Goal: Task Accomplishment & Management: Complete application form

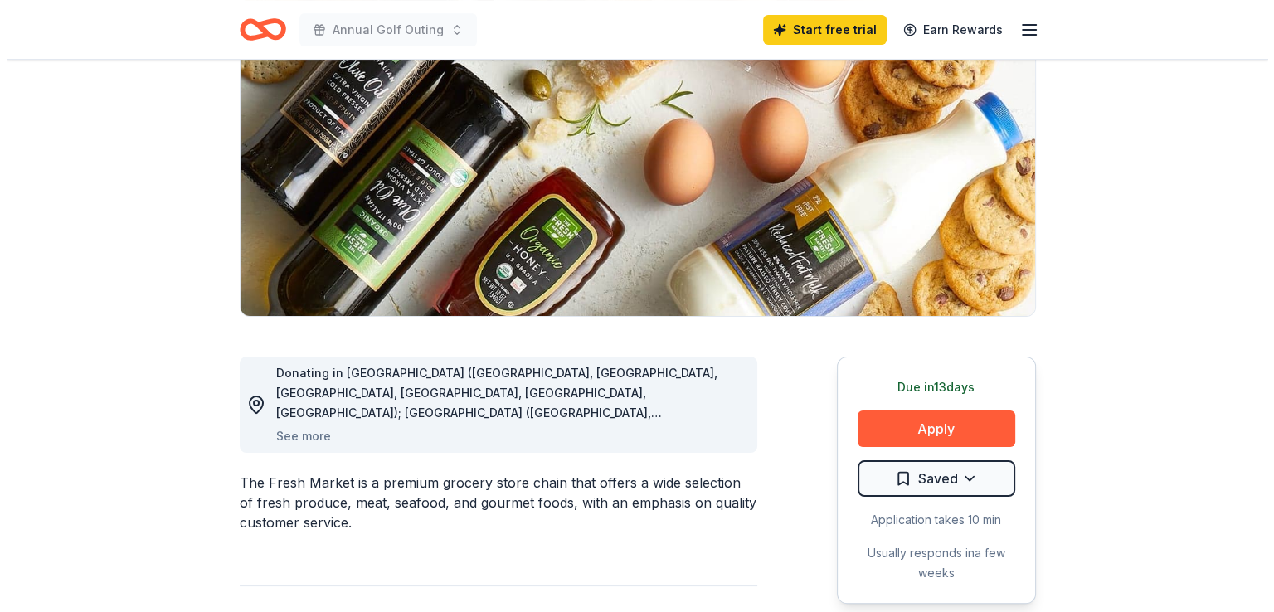
scroll to position [199, 0]
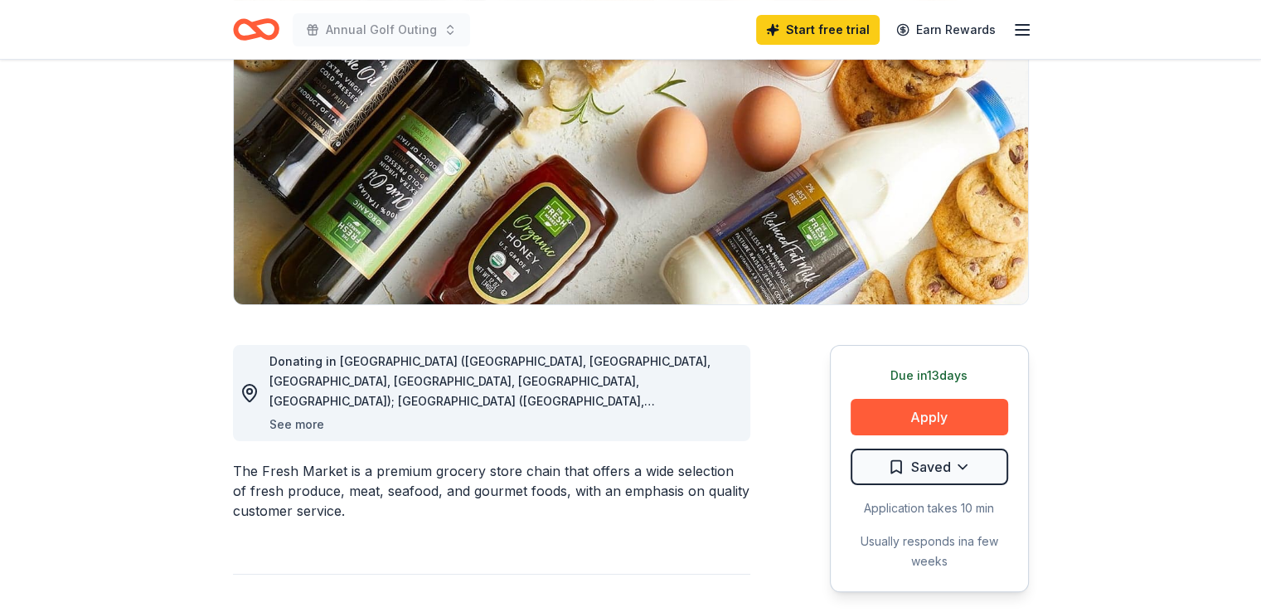
click at [300, 429] on button "See more" at bounding box center [296, 425] width 55 height 20
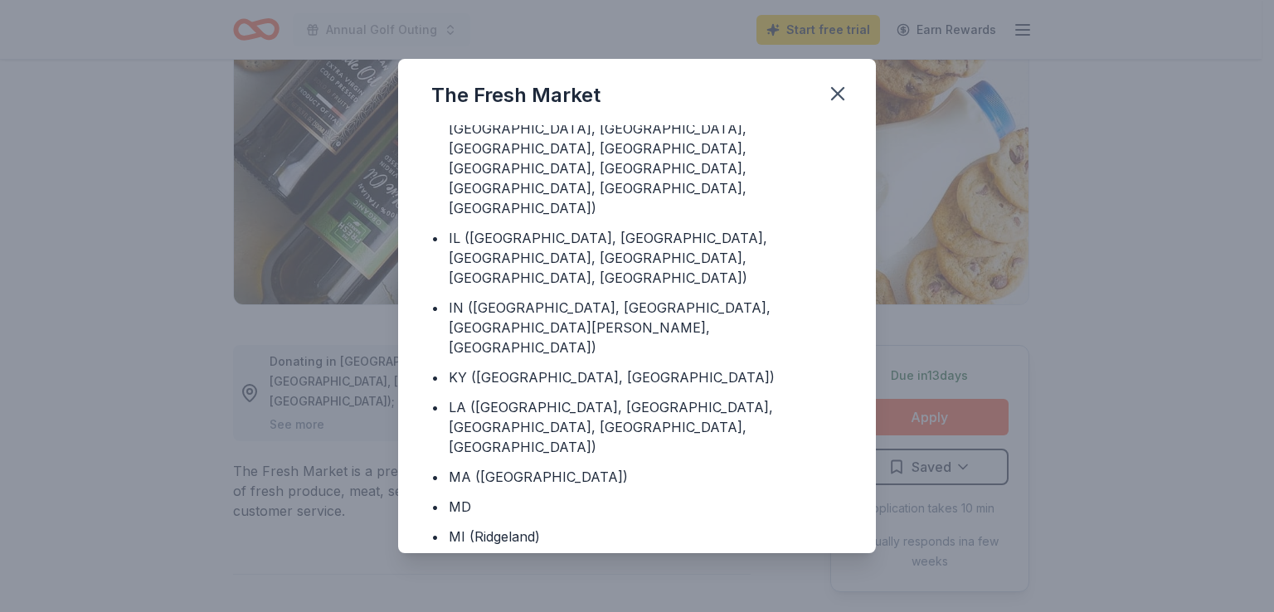
scroll to position [333, 0]
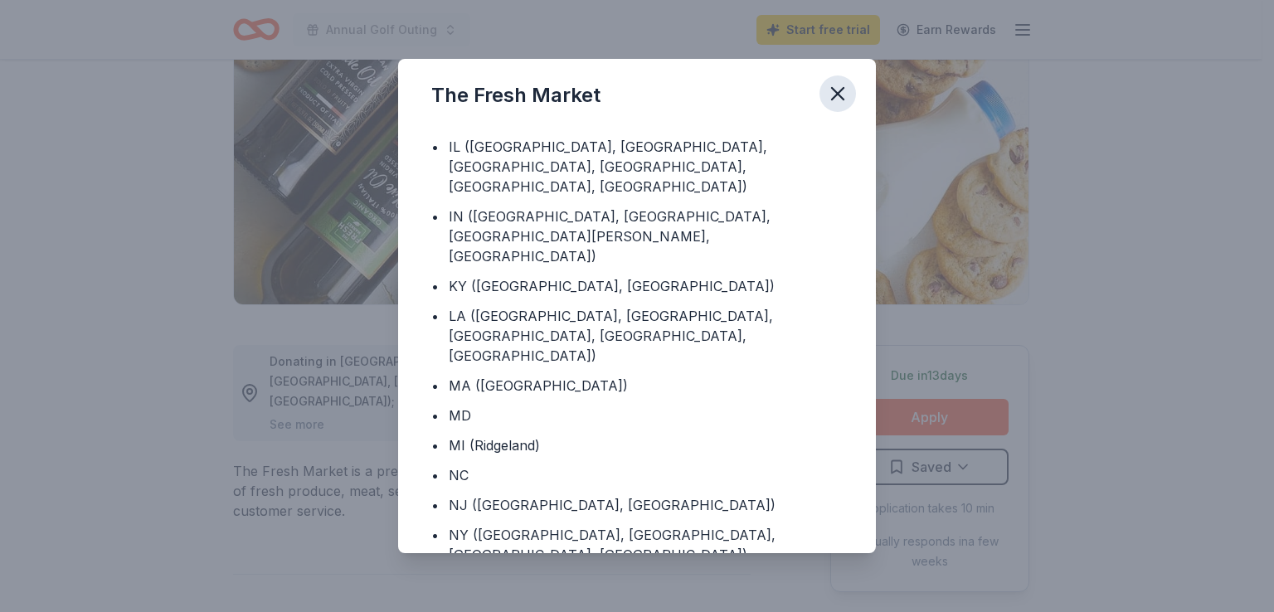
click at [839, 89] on icon "button" at bounding box center [837, 93] width 23 height 23
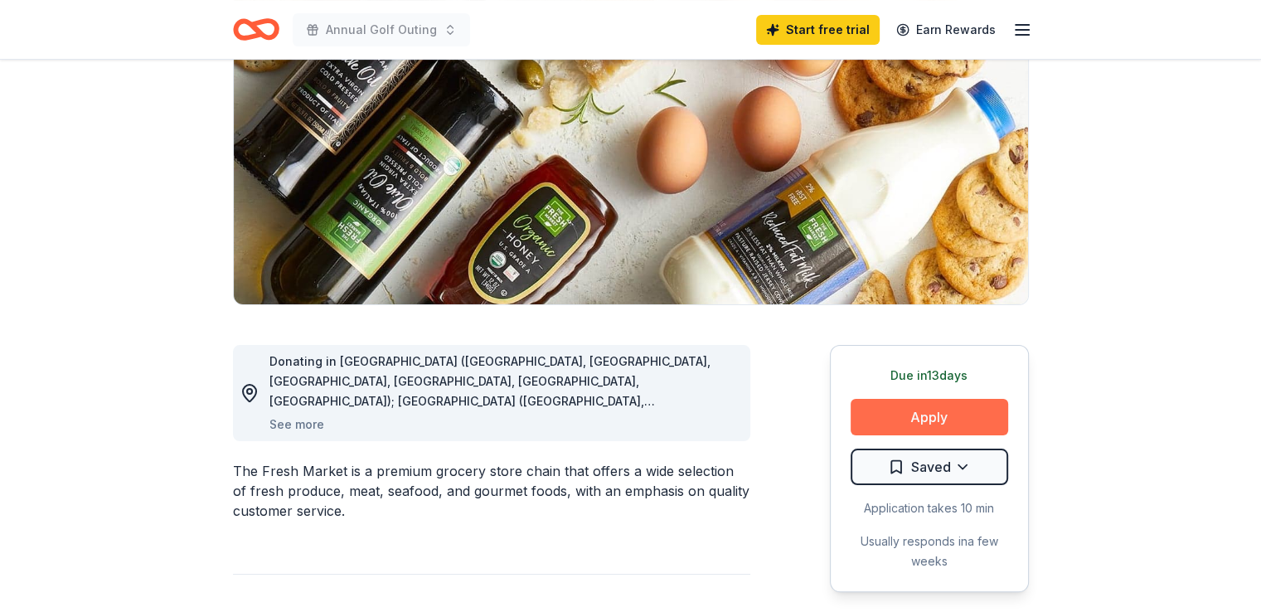
click at [864, 429] on button "Apply" at bounding box center [930, 417] width 158 height 36
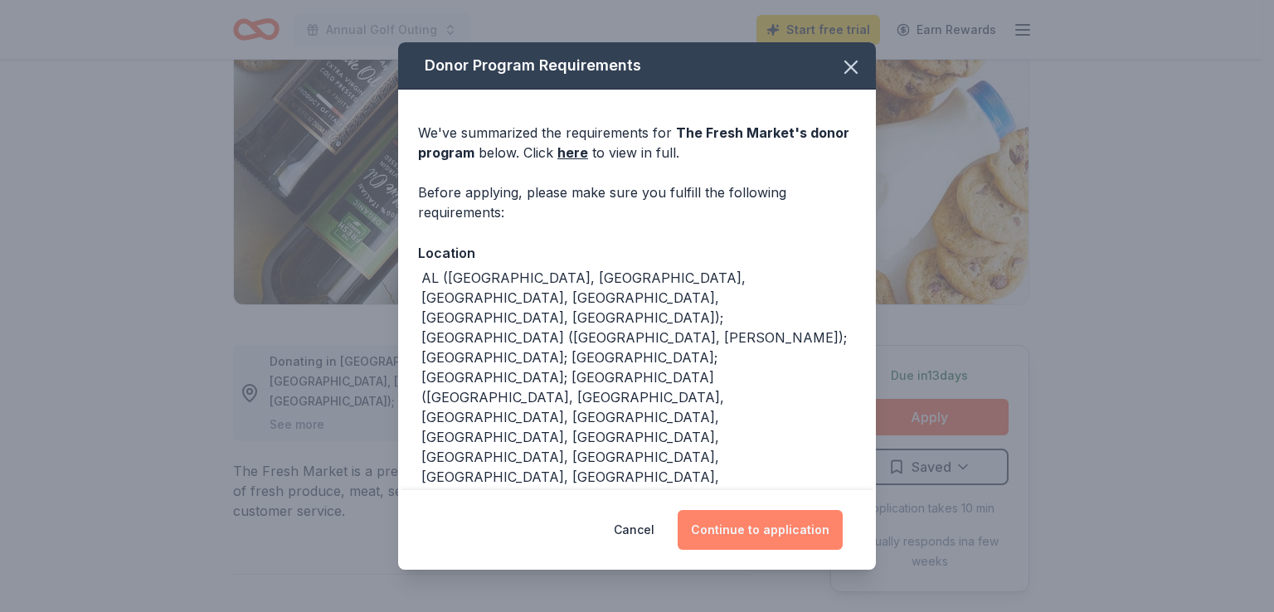
click at [779, 532] on button "Continue to application" at bounding box center [759, 530] width 165 height 40
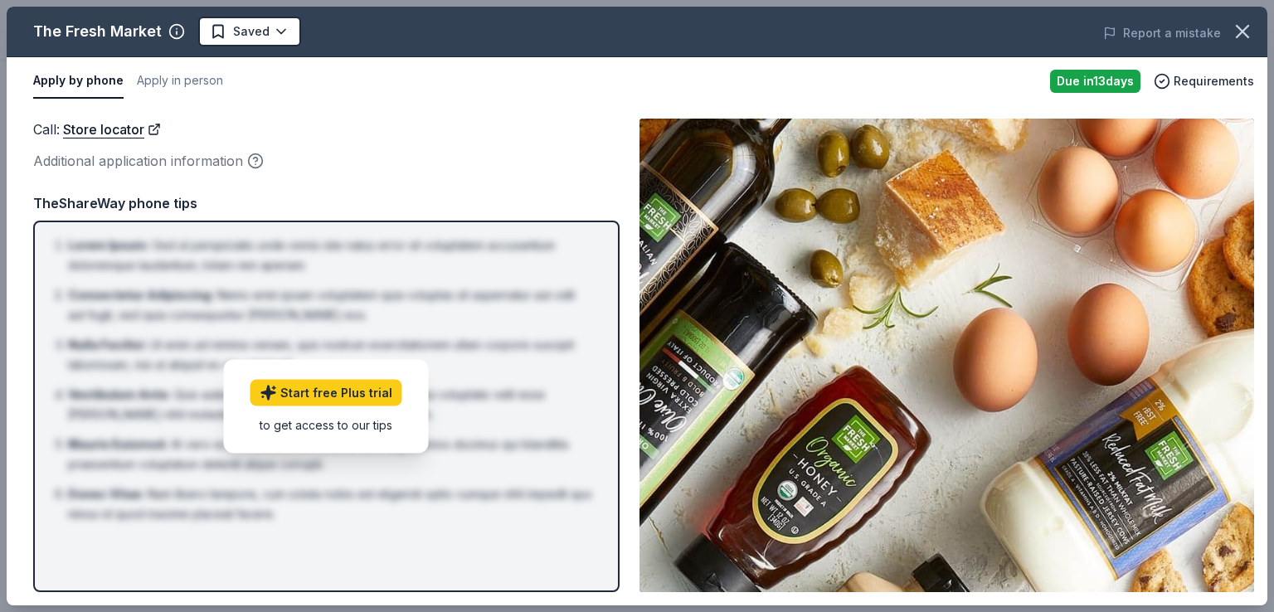
click at [897, 396] on img at bounding box center [946, 355] width 614 height 473
click at [1217, 75] on span "Requirements" at bounding box center [1213, 81] width 80 height 20
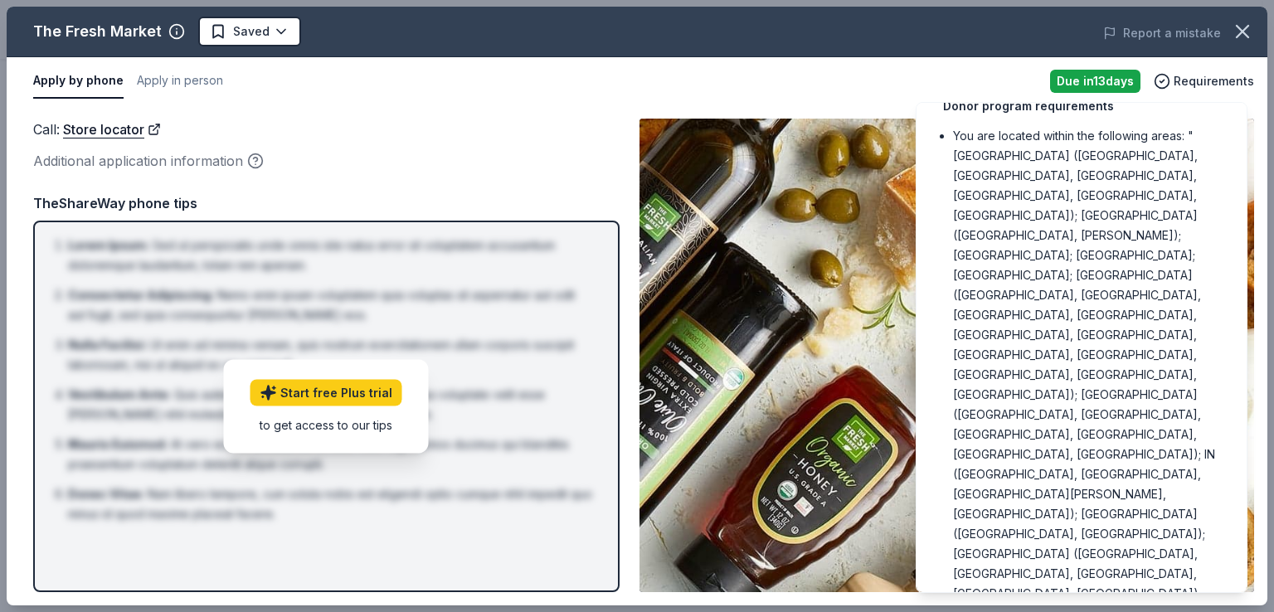
scroll to position [90, 0]
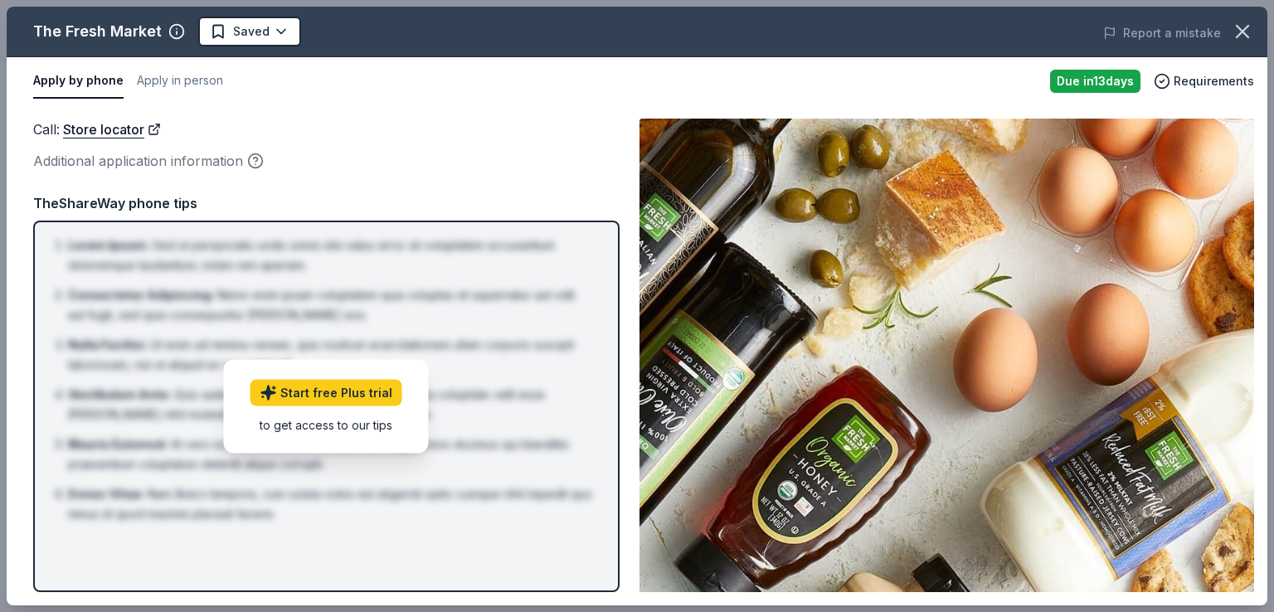
click at [158, 162] on div "Additional application information" at bounding box center [326, 161] width 586 height 22
click at [211, 160] on div "Additional application information" at bounding box center [326, 161] width 586 height 22
click at [149, 160] on div "Additional application information" at bounding box center [326, 161] width 586 height 22
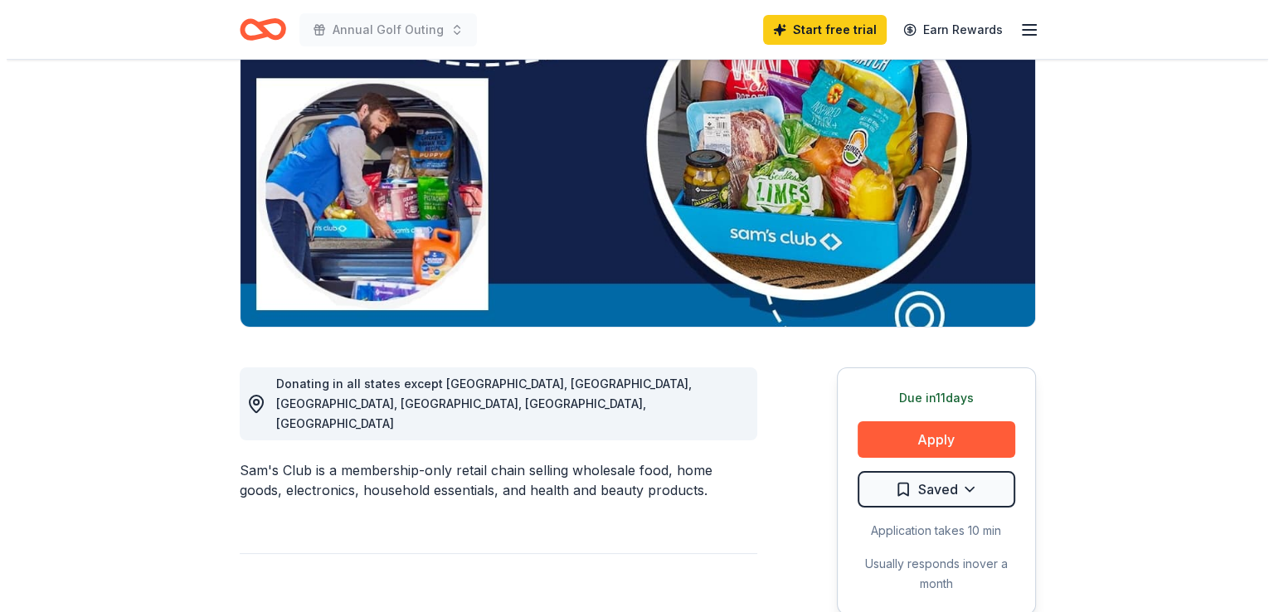
scroll to position [254, 0]
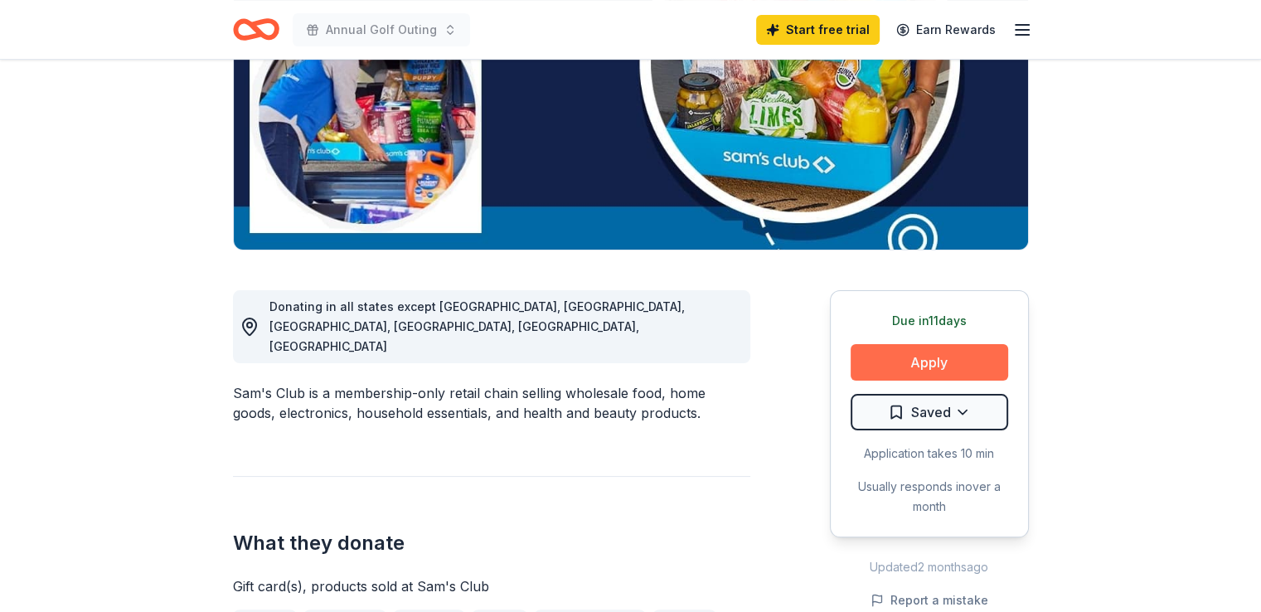
click at [870, 362] on button "Apply" at bounding box center [930, 362] width 158 height 36
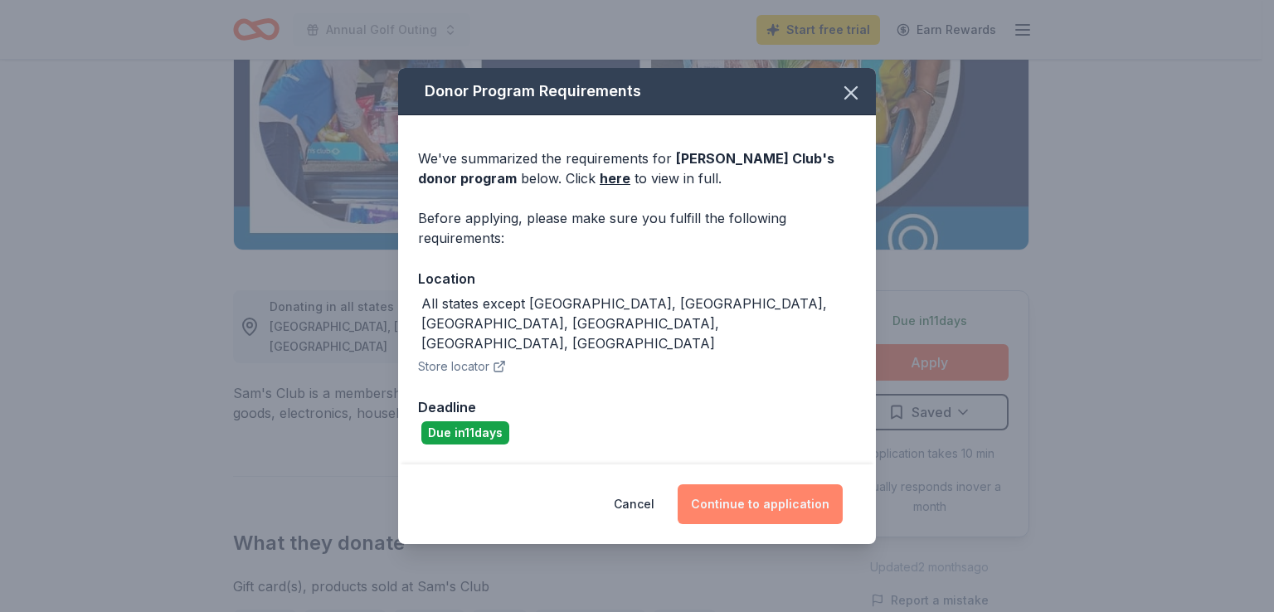
click at [760, 492] on button "Continue to application" at bounding box center [759, 504] width 165 height 40
